Goal: Use online tool/utility: Utilize a website feature to perform a specific function

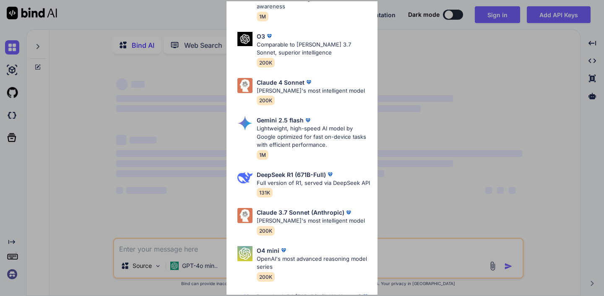
scroll to position [103, 0]
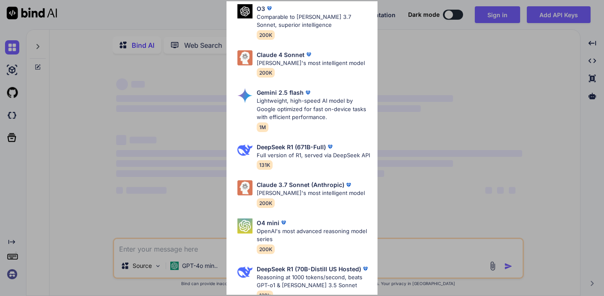
type textarea "x"
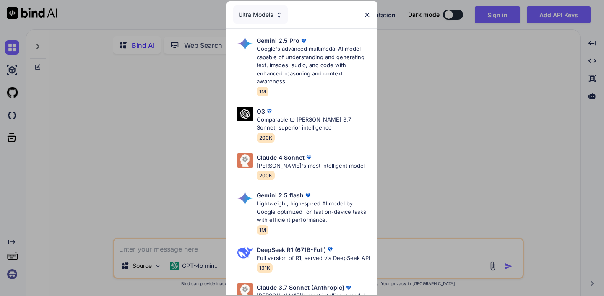
click at [278, 11] on img at bounding box center [278, 14] width 7 height 7
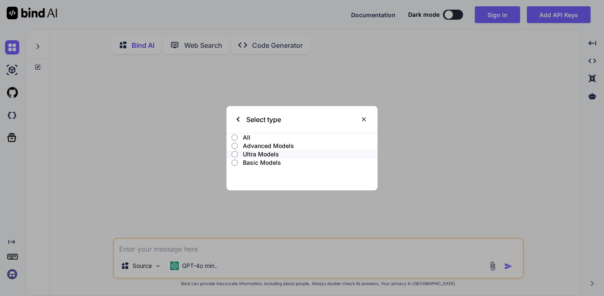
click at [273, 162] on p "Basic Models" at bounding box center [310, 162] width 135 height 8
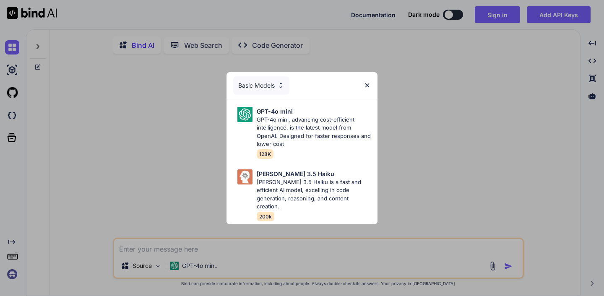
click at [267, 80] on div "Basic Models" at bounding box center [261, 85] width 56 height 18
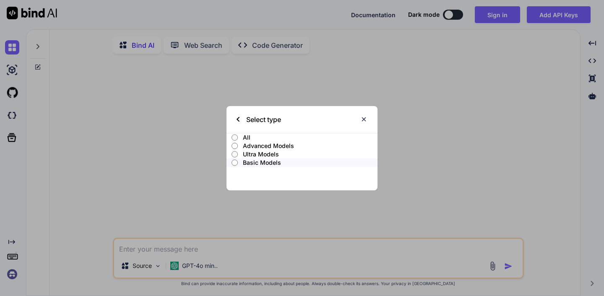
click at [254, 152] on p "Ultra Models" at bounding box center [310, 154] width 135 height 8
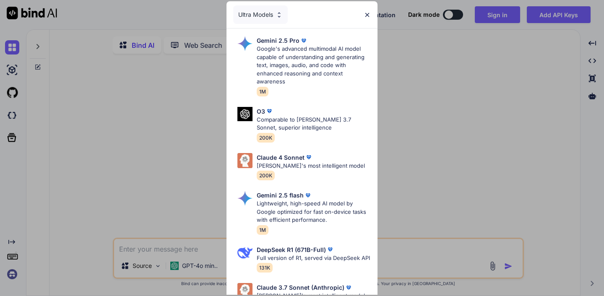
click at [272, 16] on div "Ultra Models" at bounding box center [260, 14] width 54 height 18
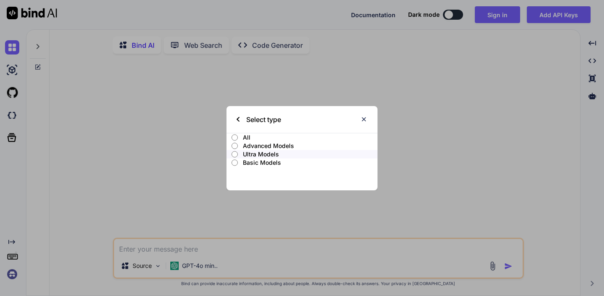
click at [256, 141] on p "All" at bounding box center [310, 137] width 135 height 8
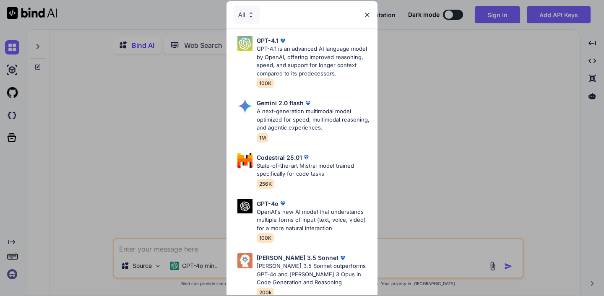
click at [254, 18] on div "All" at bounding box center [246, 14] width 26 height 18
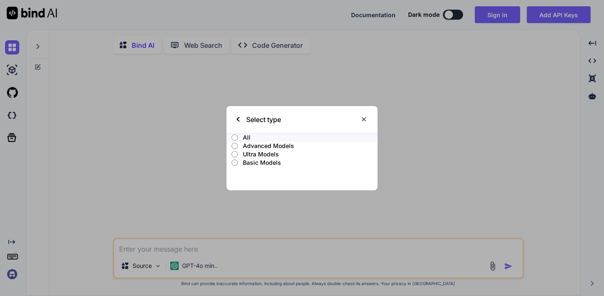
click at [265, 145] on p "Advanced Models" at bounding box center [310, 146] width 135 height 8
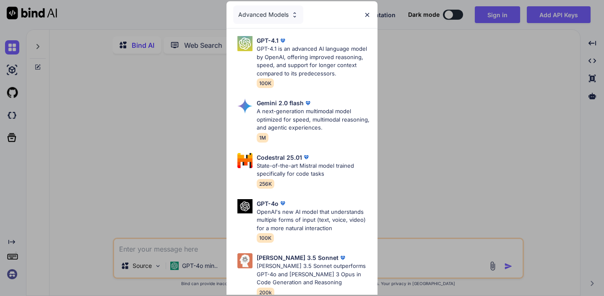
click at [277, 13] on div "Advanced Models" at bounding box center [268, 14] width 70 height 18
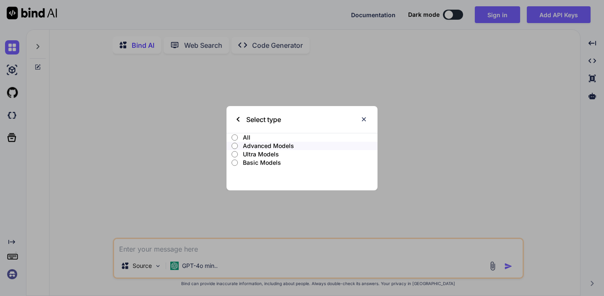
click at [273, 153] on p "Ultra Models" at bounding box center [310, 154] width 135 height 8
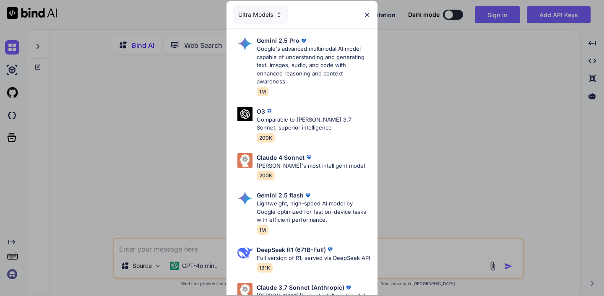
click at [363, 12] on img at bounding box center [366, 14] width 7 height 7
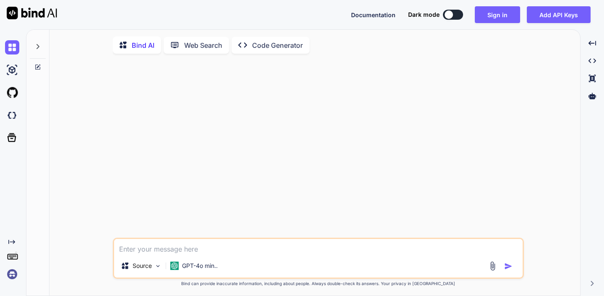
click at [456, 12] on button at bounding box center [453, 15] width 20 height 10
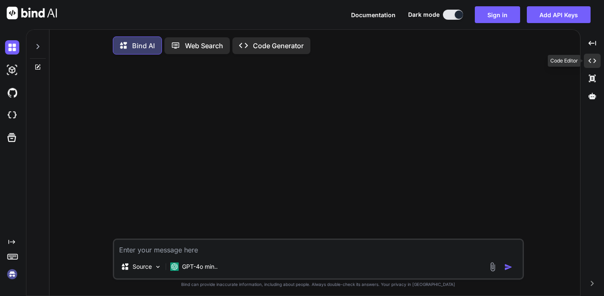
click at [588, 60] on icon at bounding box center [592, 61] width 8 height 5
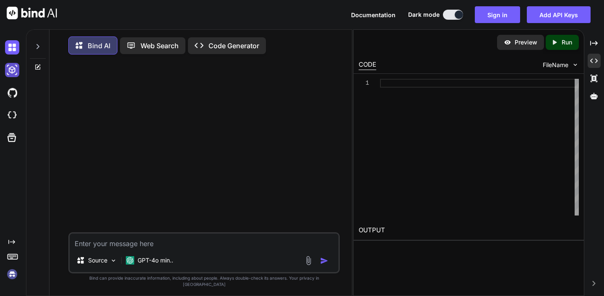
click at [14, 73] on img at bounding box center [12, 70] width 14 height 14
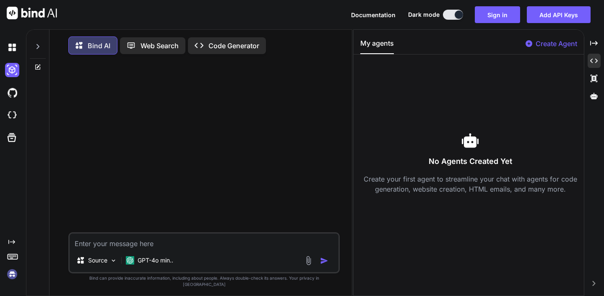
click at [0, 106] on div at bounding box center [11, 115] width 23 height 23
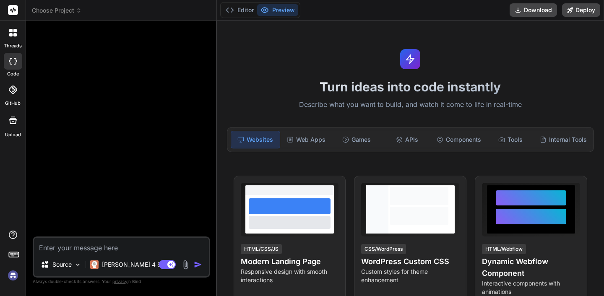
type textarea "x"
click at [237, 11] on button "Editor" at bounding box center [239, 10] width 35 height 12
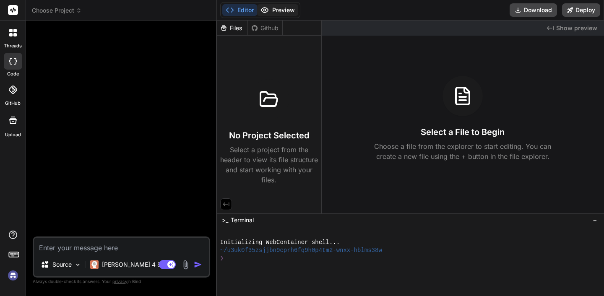
click at [265, 4] on button "Preview" at bounding box center [277, 10] width 41 height 12
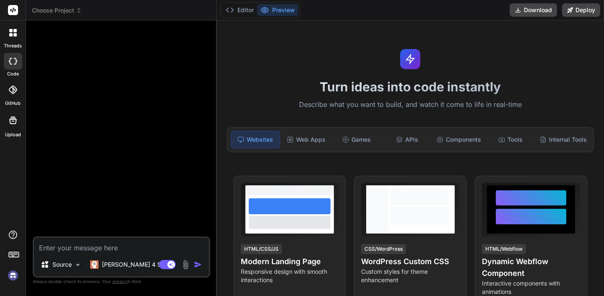
click at [231, 2] on div "Editor Preview" at bounding box center [260, 10] width 80 height 16
